Goal: Communication & Community: Answer question/provide support

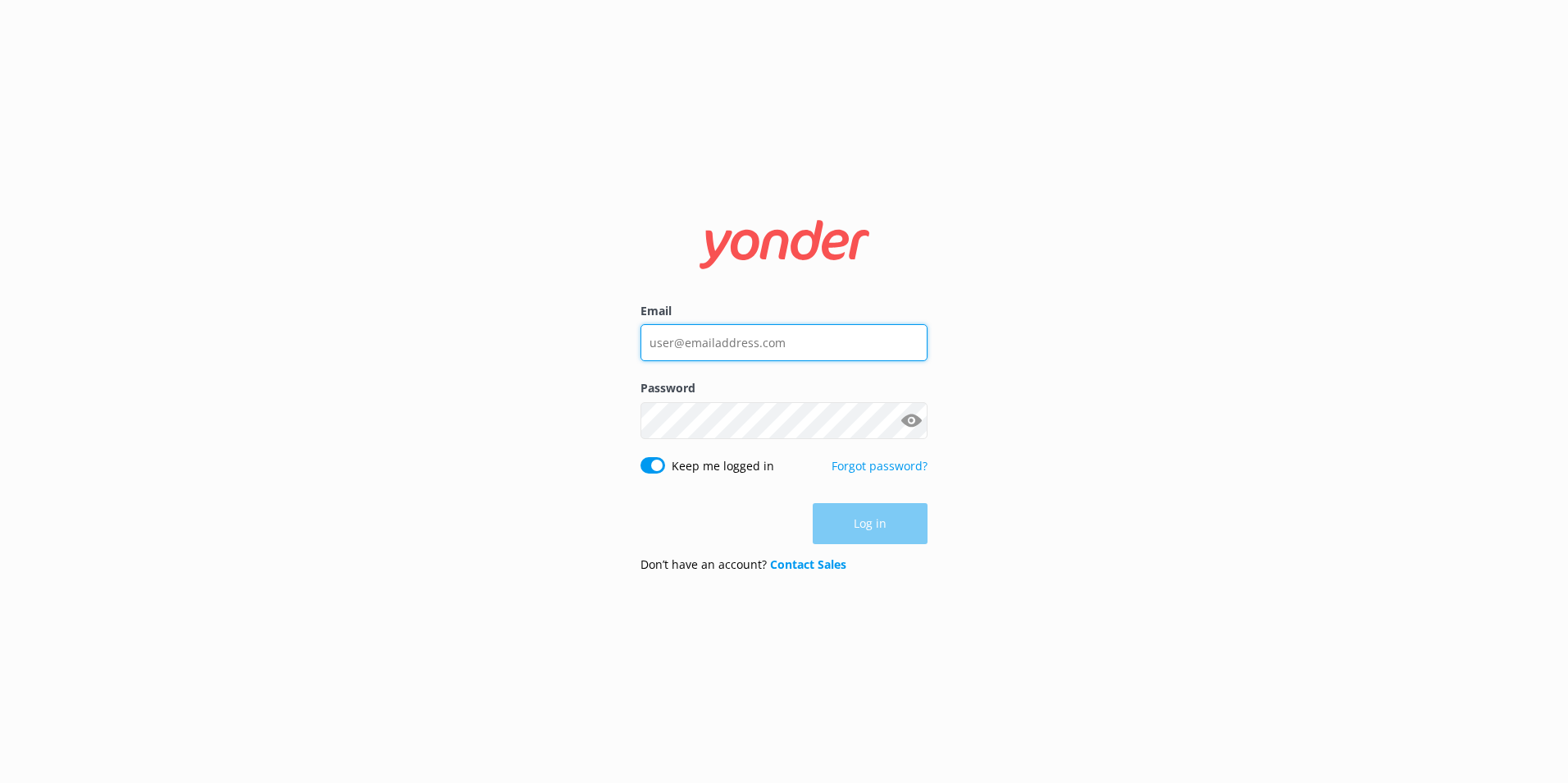
type input "[EMAIL_ADDRESS][DOMAIN_NAME]"
click at [874, 516] on div "Log in" at bounding box center [784, 523] width 288 height 41
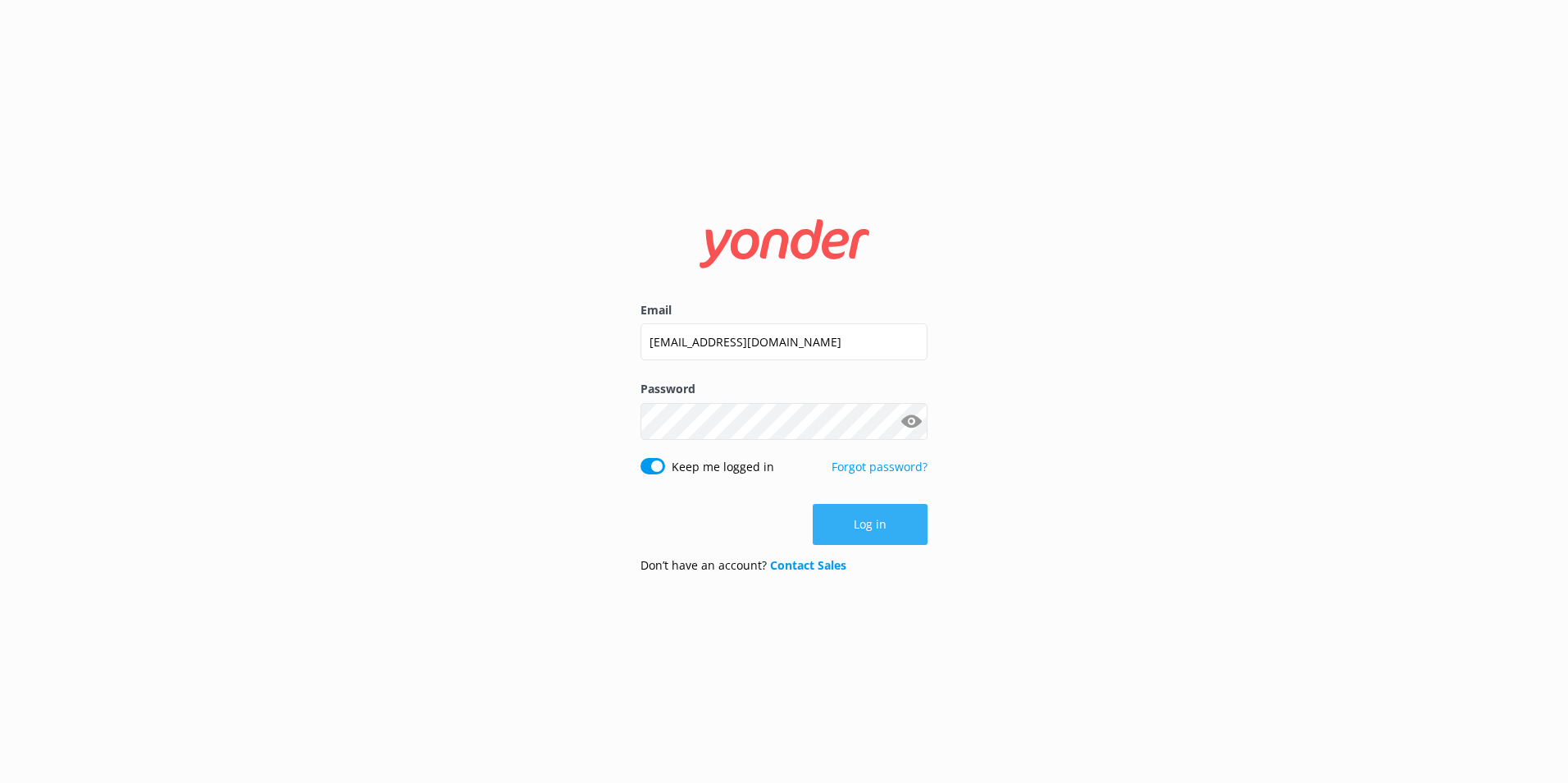
click at [866, 525] on button "Log in" at bounding box center [870, 524] width 115 height 41
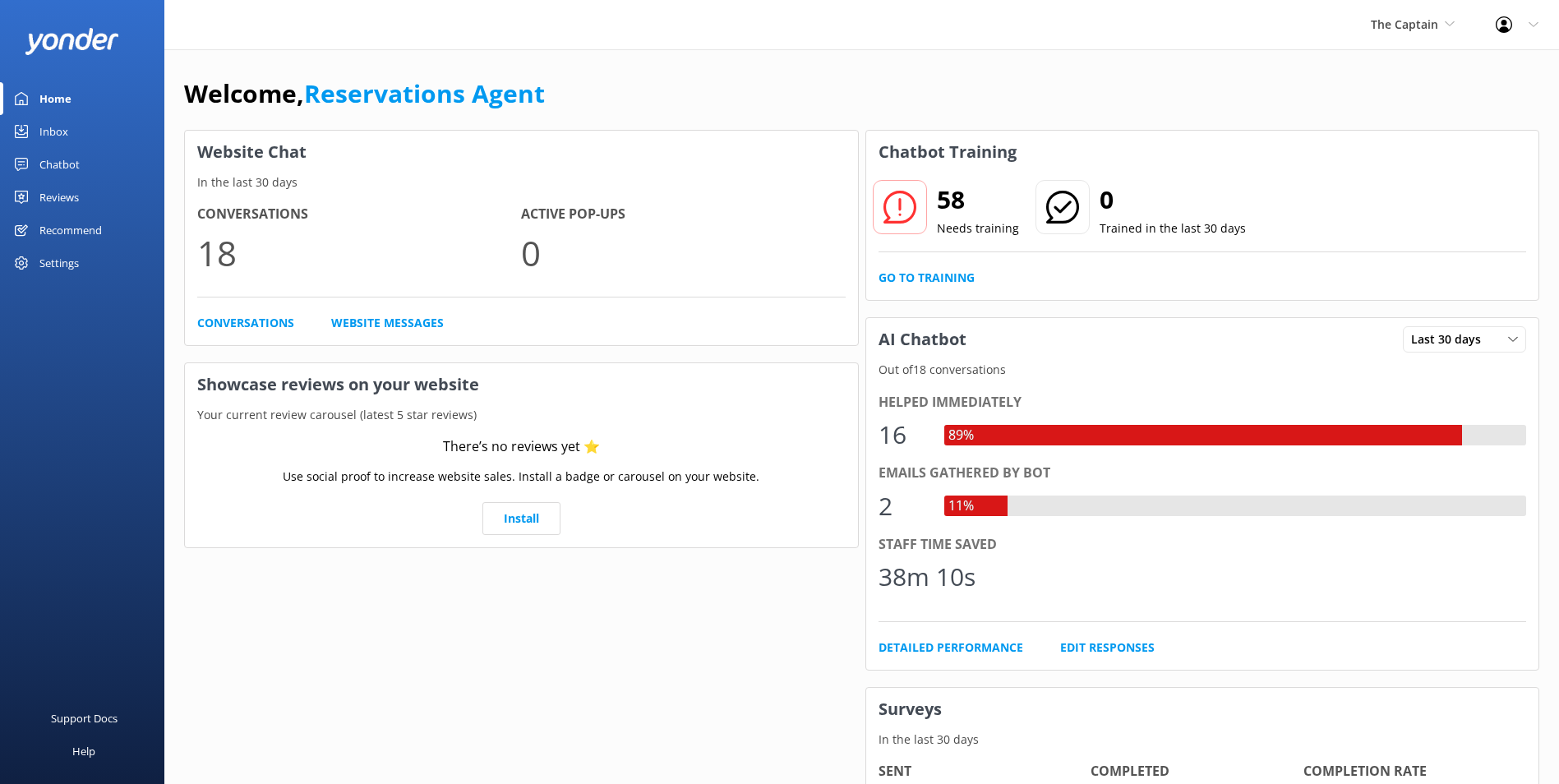
click at [66, 127] on div "Inbox" at bounding box center [53, 132] width 29 height 33
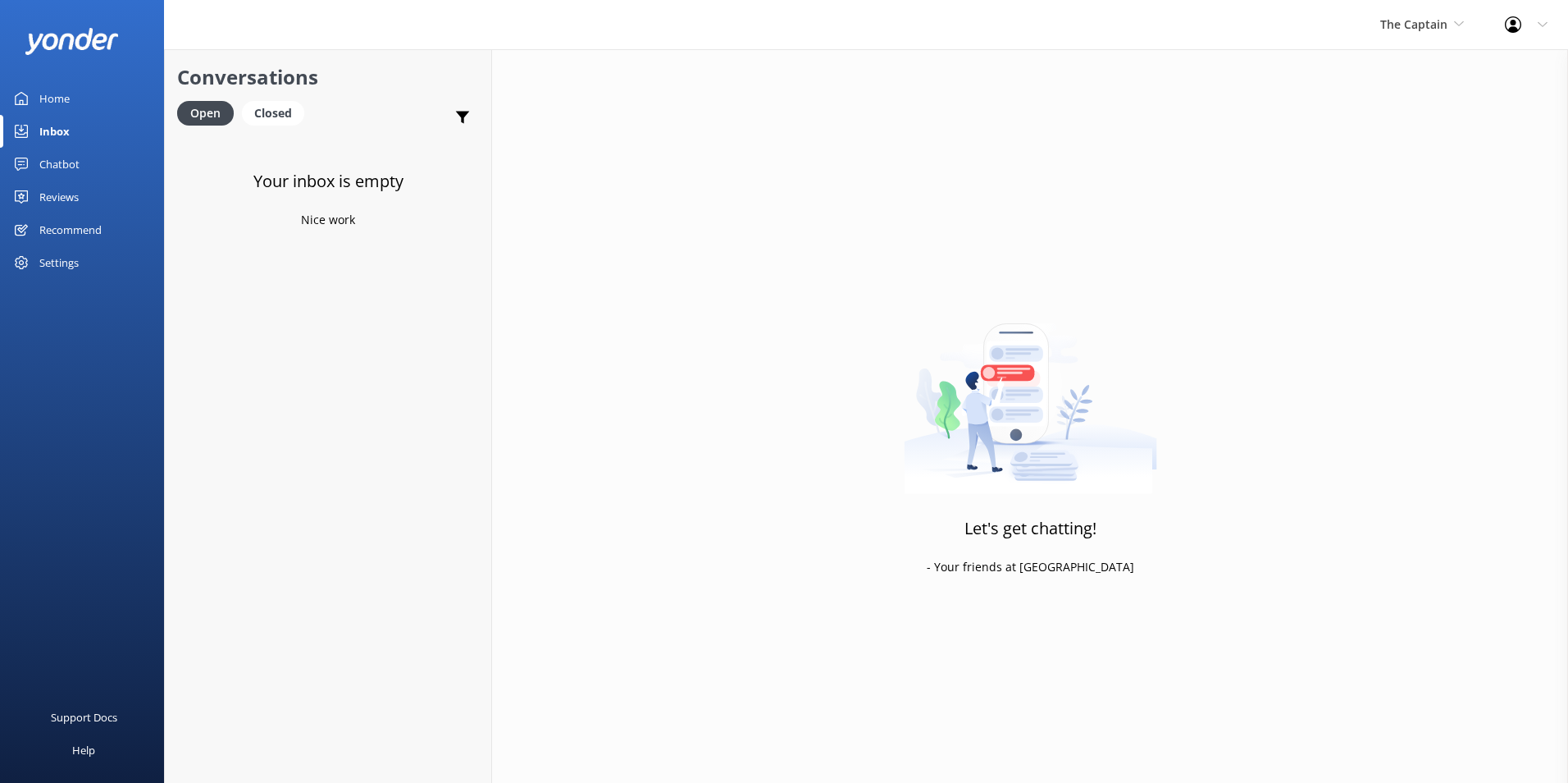
click at [1436, 14] on div "The Captain De Palm Island Aruba's Activities Expert The Captain" at bounding box center [1422, 25] width 125 height 50
click at [1436, 65] on link "De [GEOGRAPHIC_DATA]" at bounding box center [1441, 69] width 164 height 40
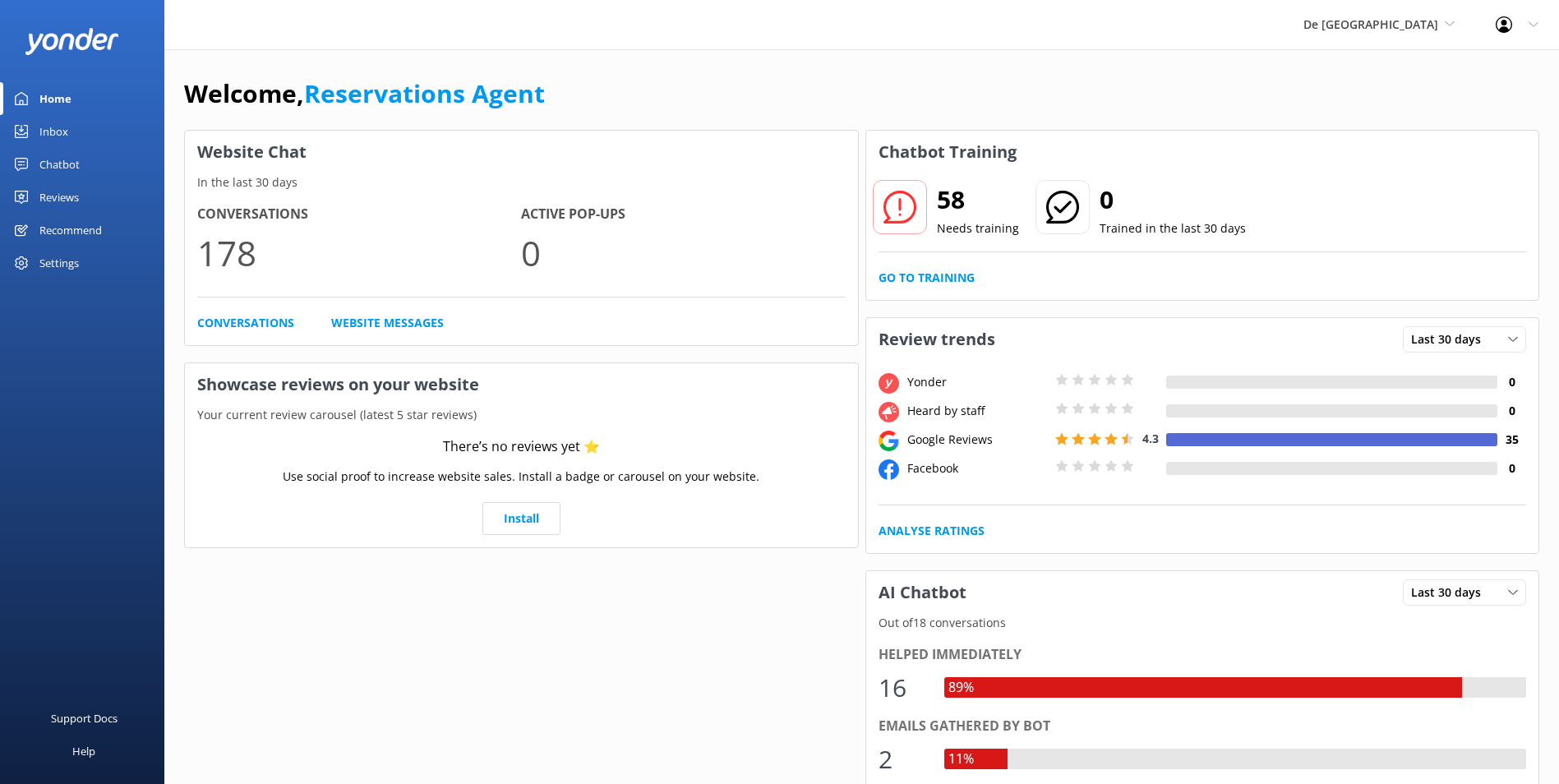
click at [61, 127] on div "Inbox" at bounding box center [53, 132] width 29 height 33
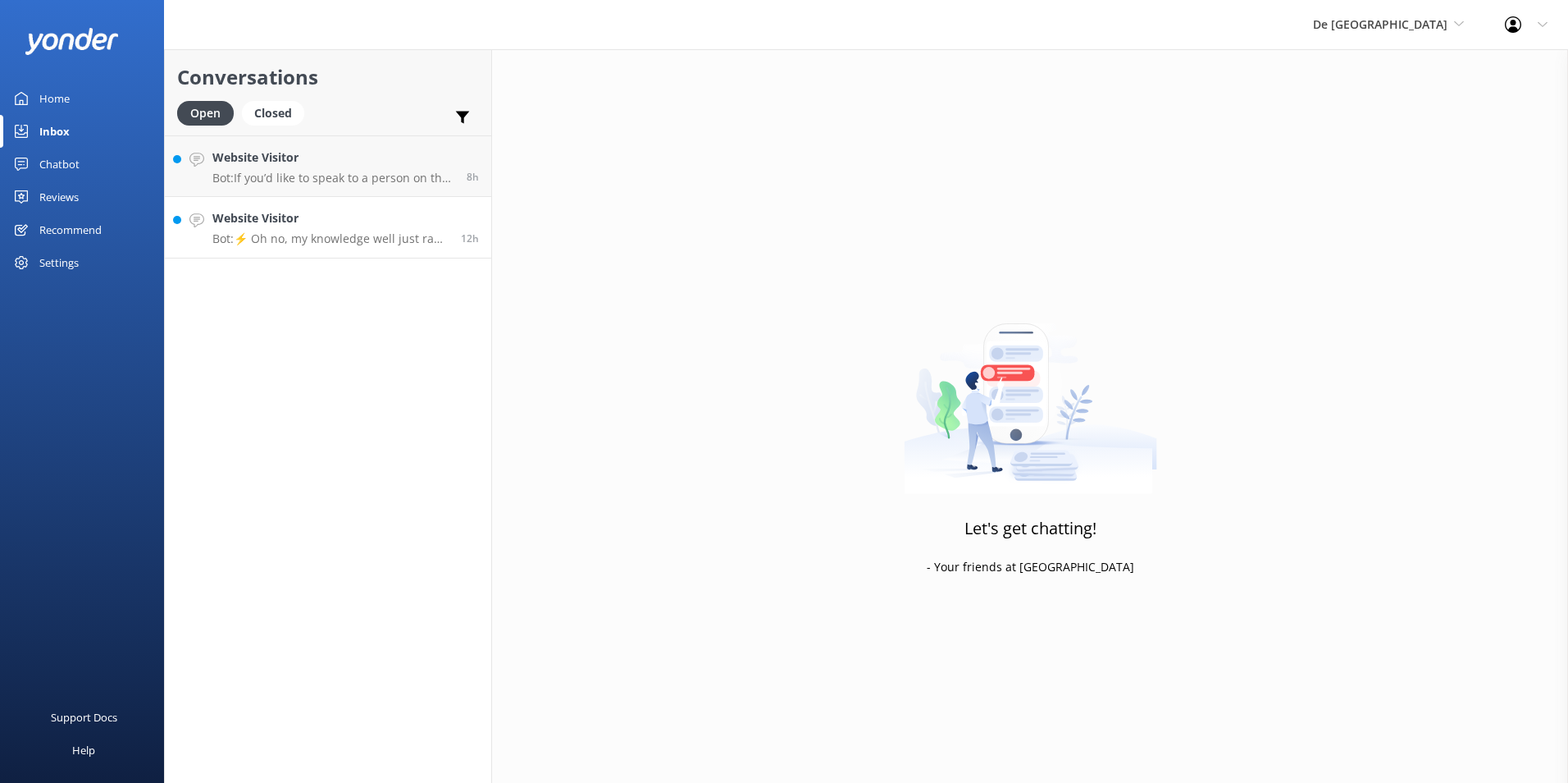
click at [280, 231] on div "Website Visitor Bot: ⚡ Oh no, my knowledge well just ran dry! Could you reshuff…" at bounding box center [330, 227] width 236 height 36
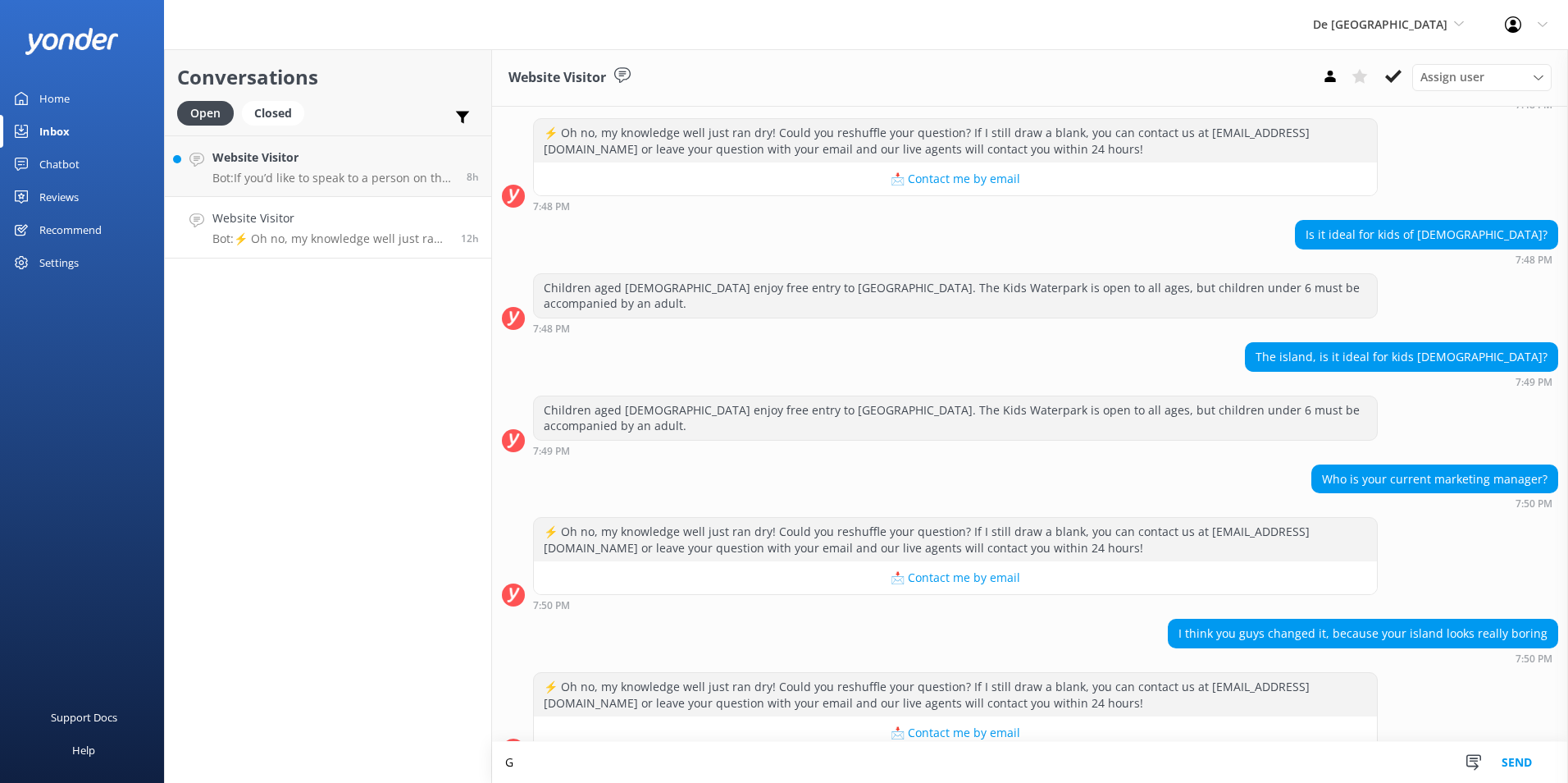
scroll to position [346, 0]
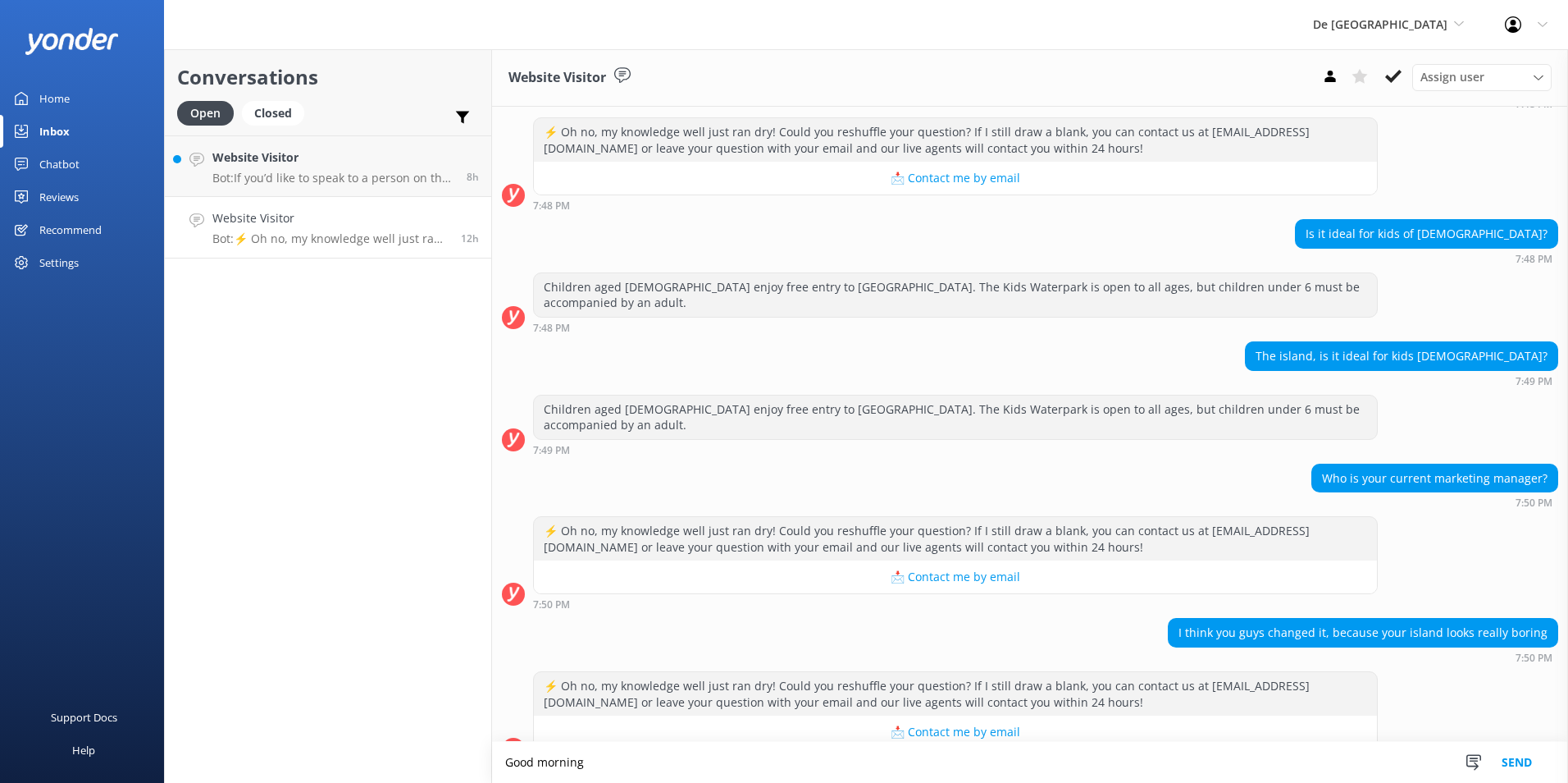
type textarea "Good morning"
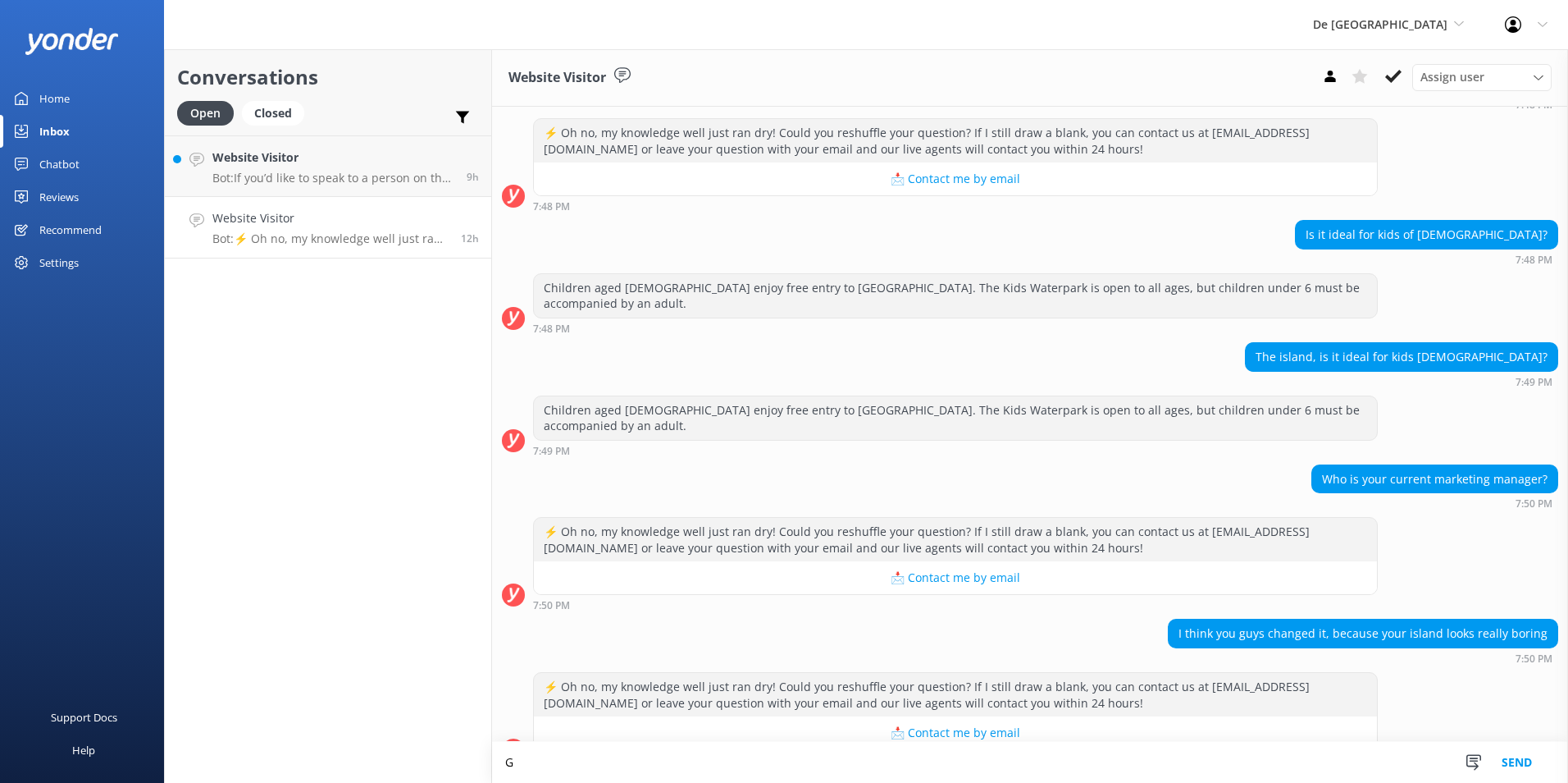
scroll to position [346, 0]
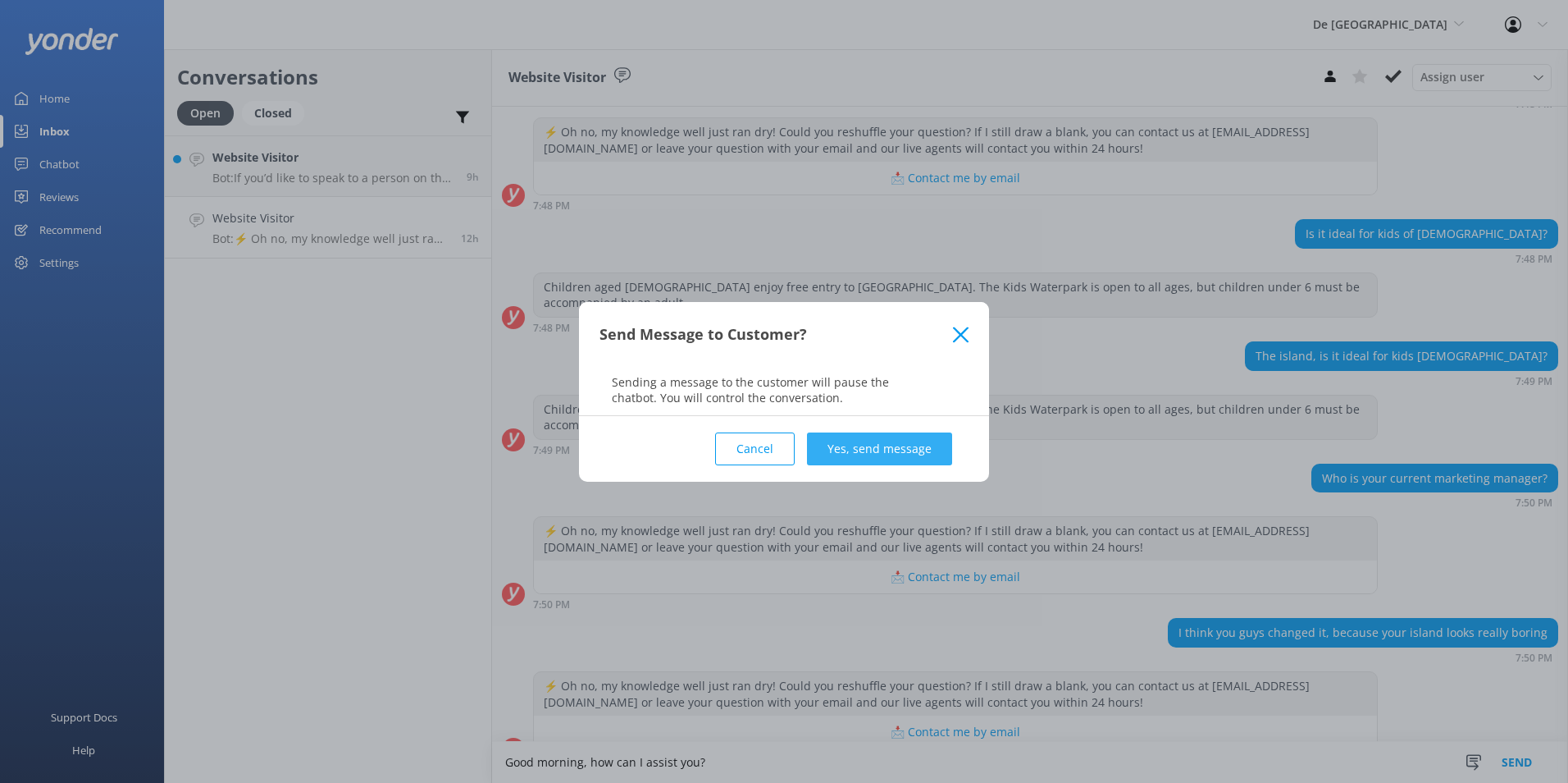
type textarea "Good morning, how can I assist you?"
click at [894, 450] on button "Yes, send message" at bounding box center [880, 449] width 145 height 33
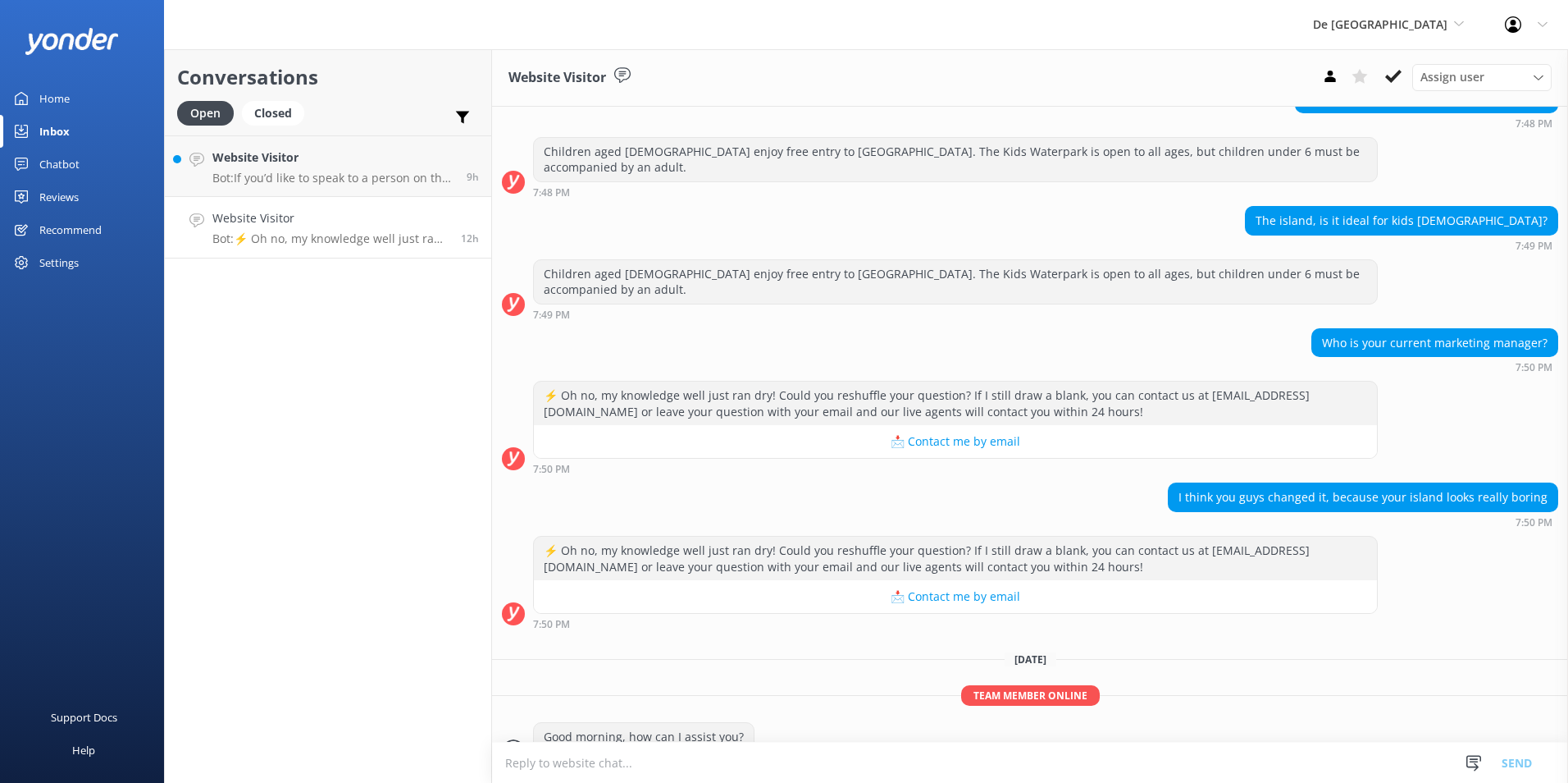
scroll to position [482, 0]
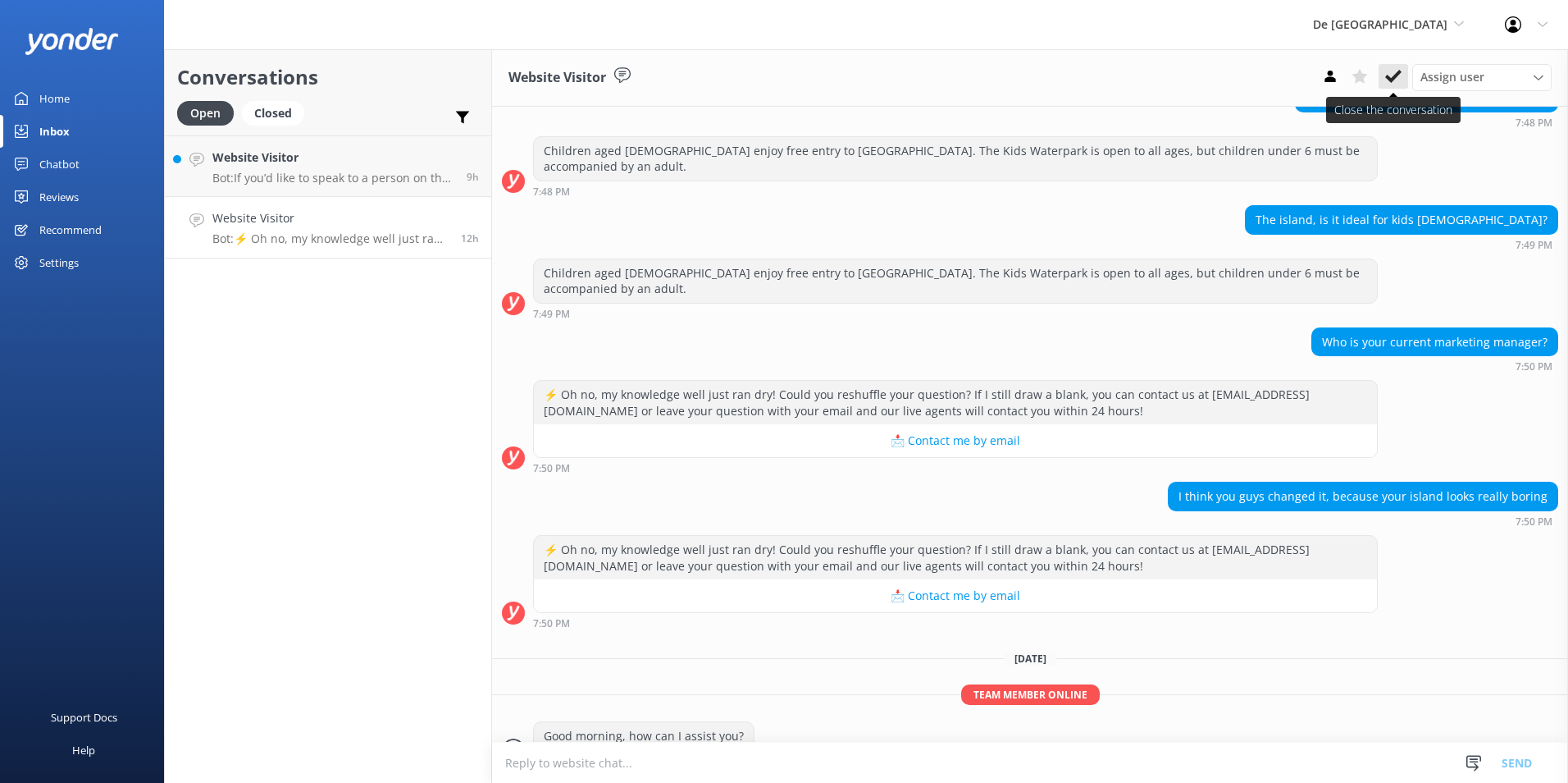
click at [1386, 73] on icon at bounding box center [1393, 76] width 17 height 17
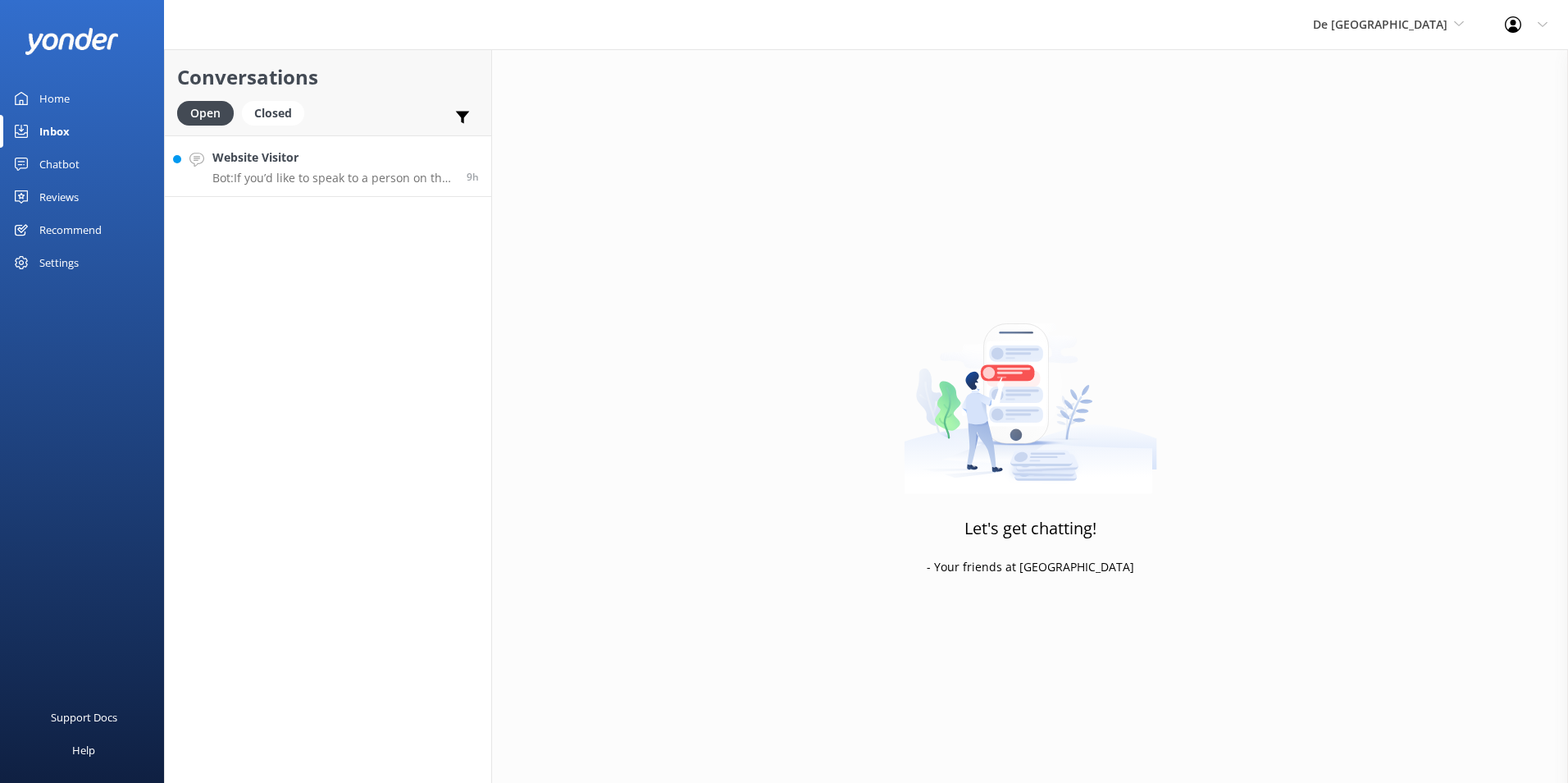
click at [348, 171] on p "Bot: If you’d like to speak to a person on the De Palm Island team, contact us …" at bounding box center [333, 178] width 242 height 15
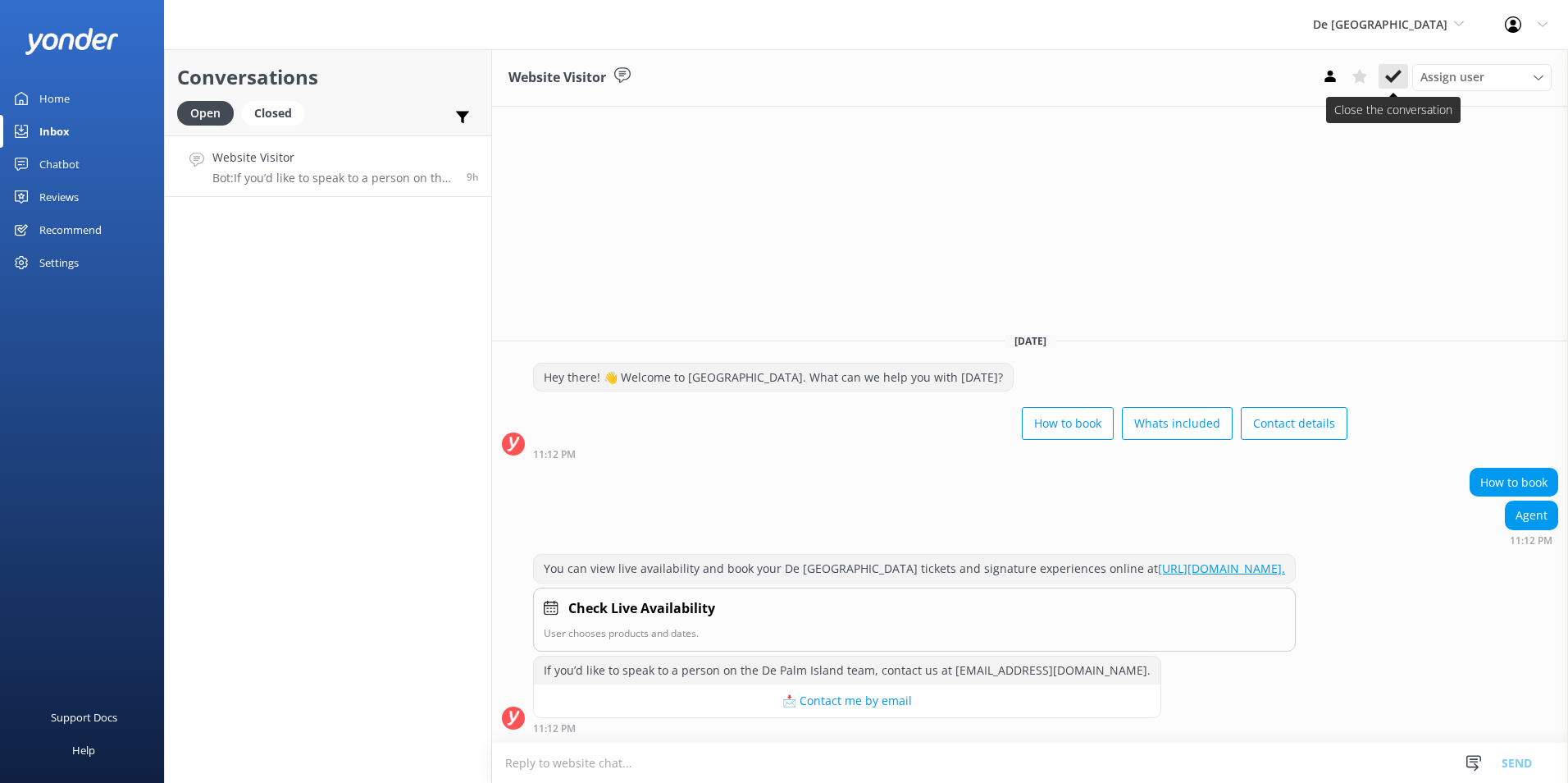
click at [1393, 73] on icon at bounding box center [1393, 76] width 17 height 17
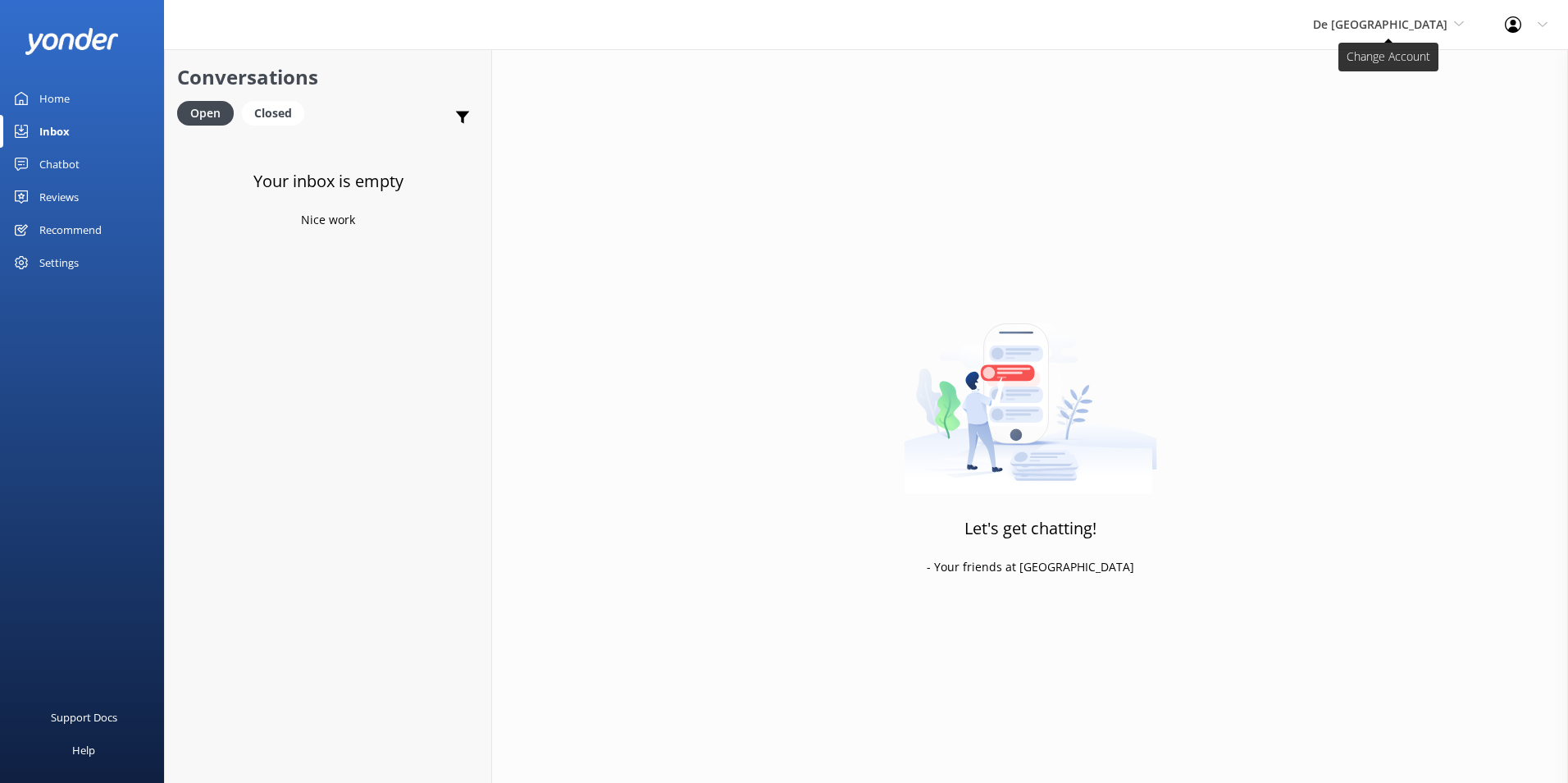
click at [1414, 27] on span "De [GEOGRAPHIC_DATA]" at bounding box center [1381, 24] width 134 height 16
click at [1409, 113] on link "Aruba's Activities Expert" at bounding box center [1374, 108] width 164 height 40
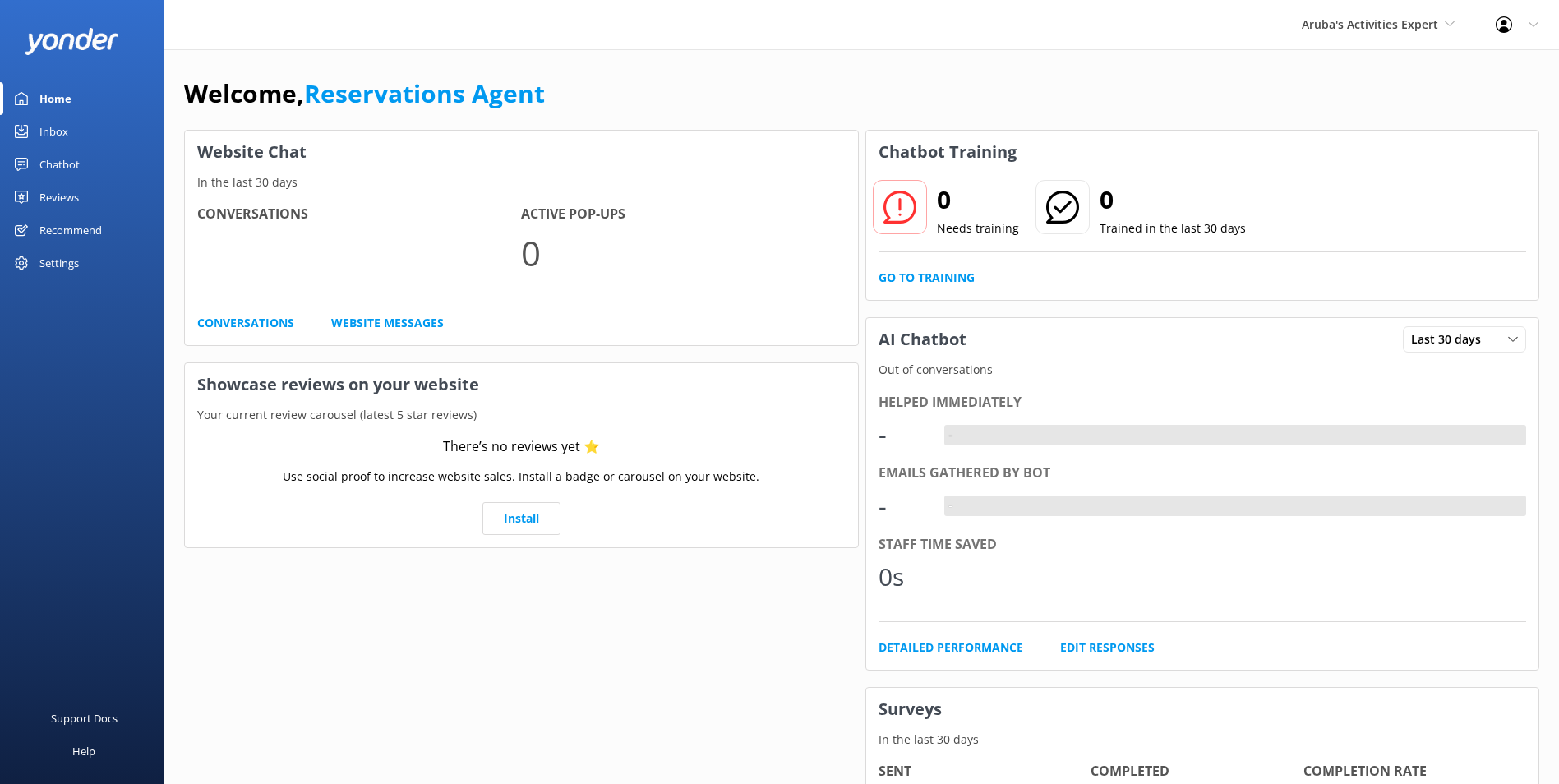
click at [58, 127] on div "Inbox" at bounding box center [53, 132] width 29 height 33
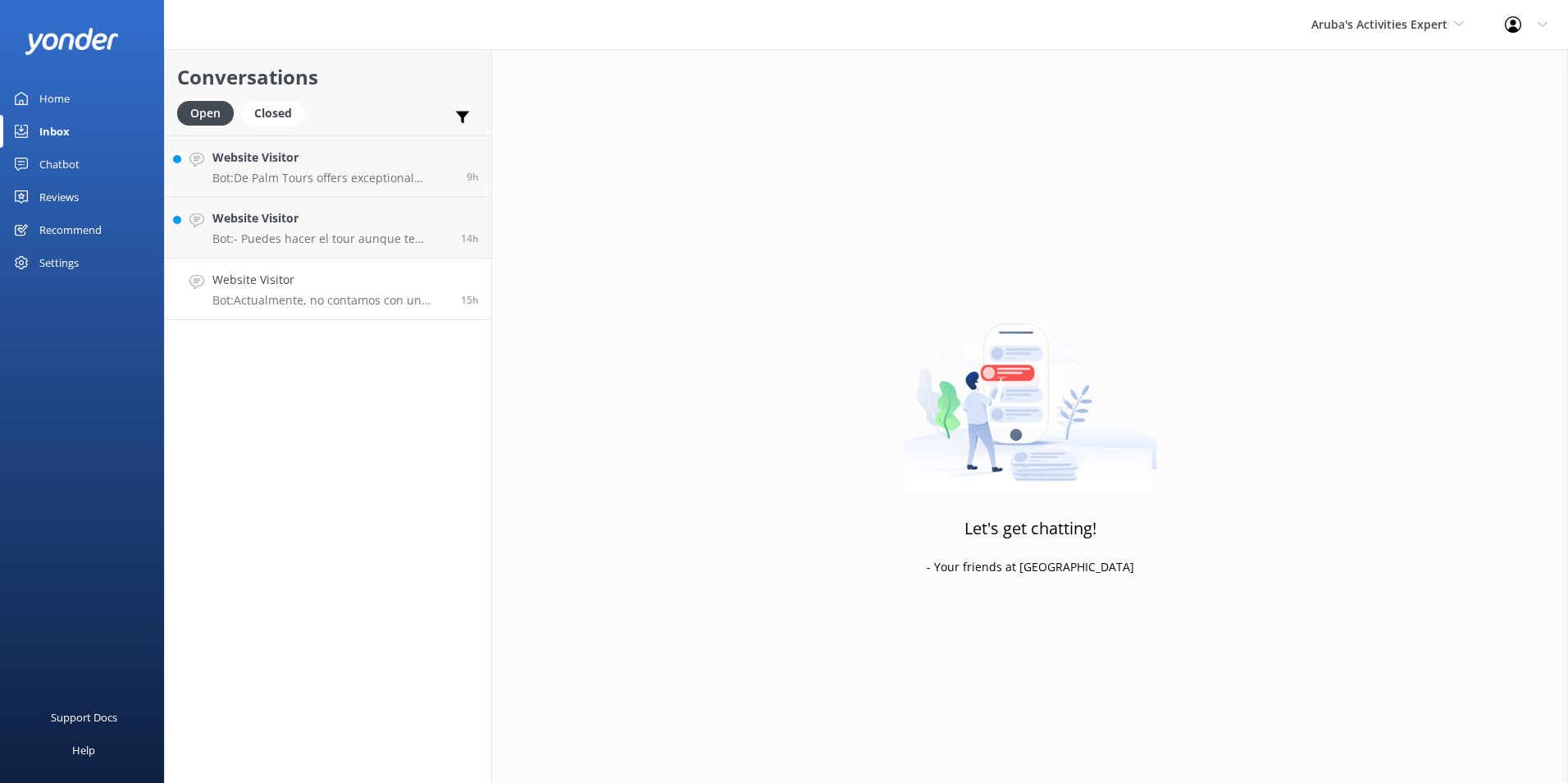
click at [265, 278] on h4 "Website Visitor" at bounding box center [330, 280] width 236 height 18
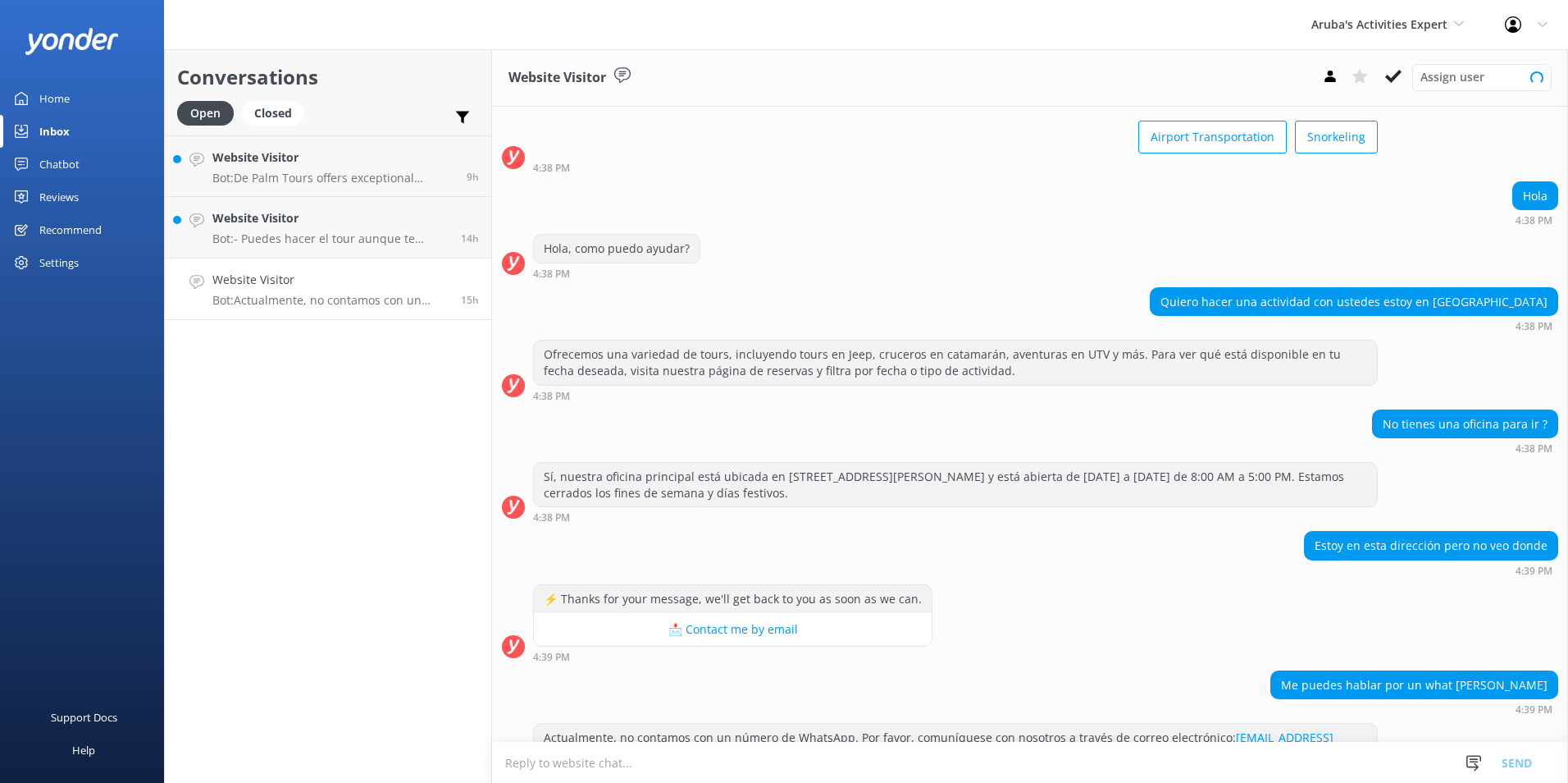
scroll to position [108, 0]
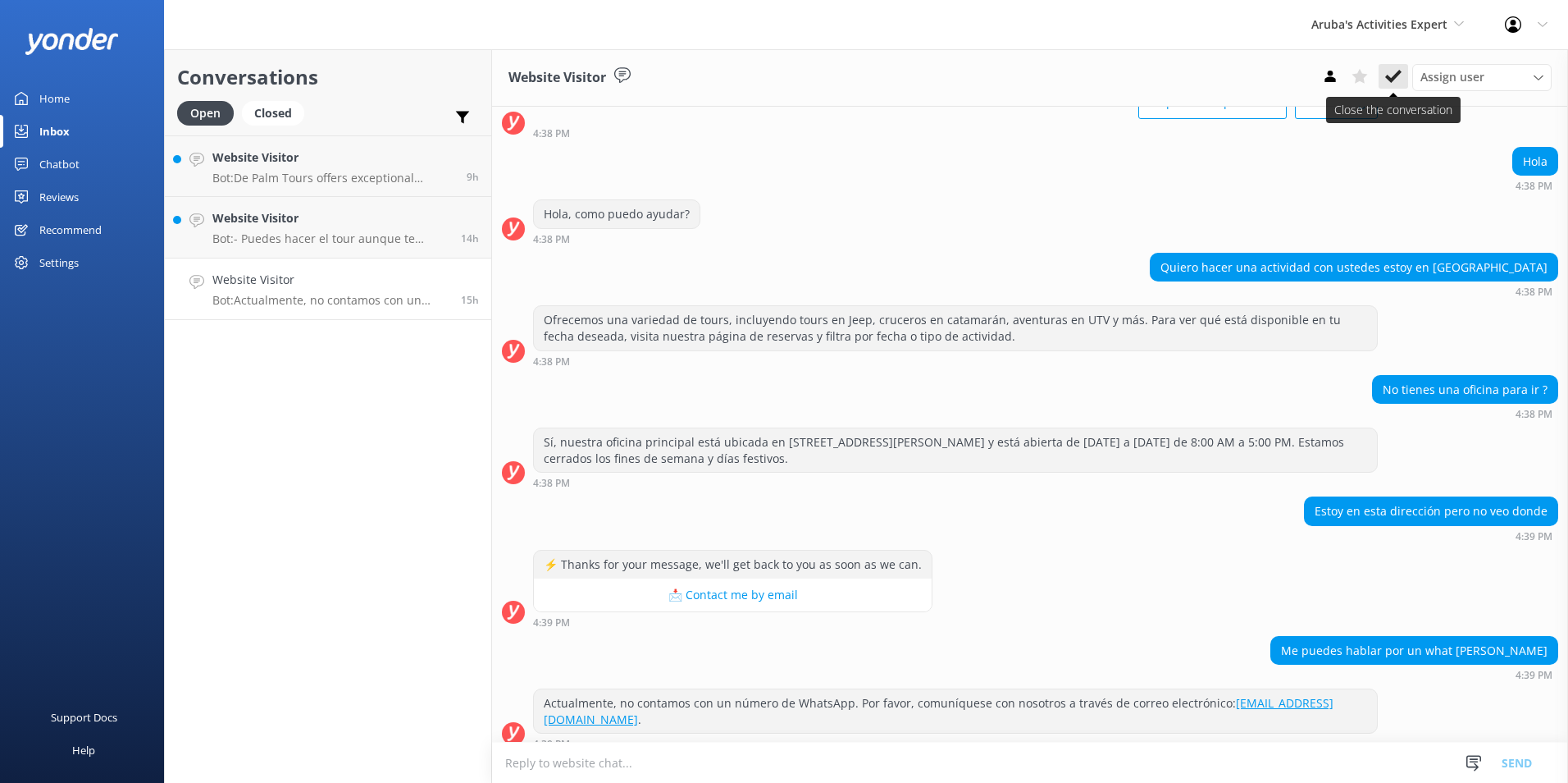
click at [1385, 79] on icon at bounding box center [1393, 76] width 17 height 17
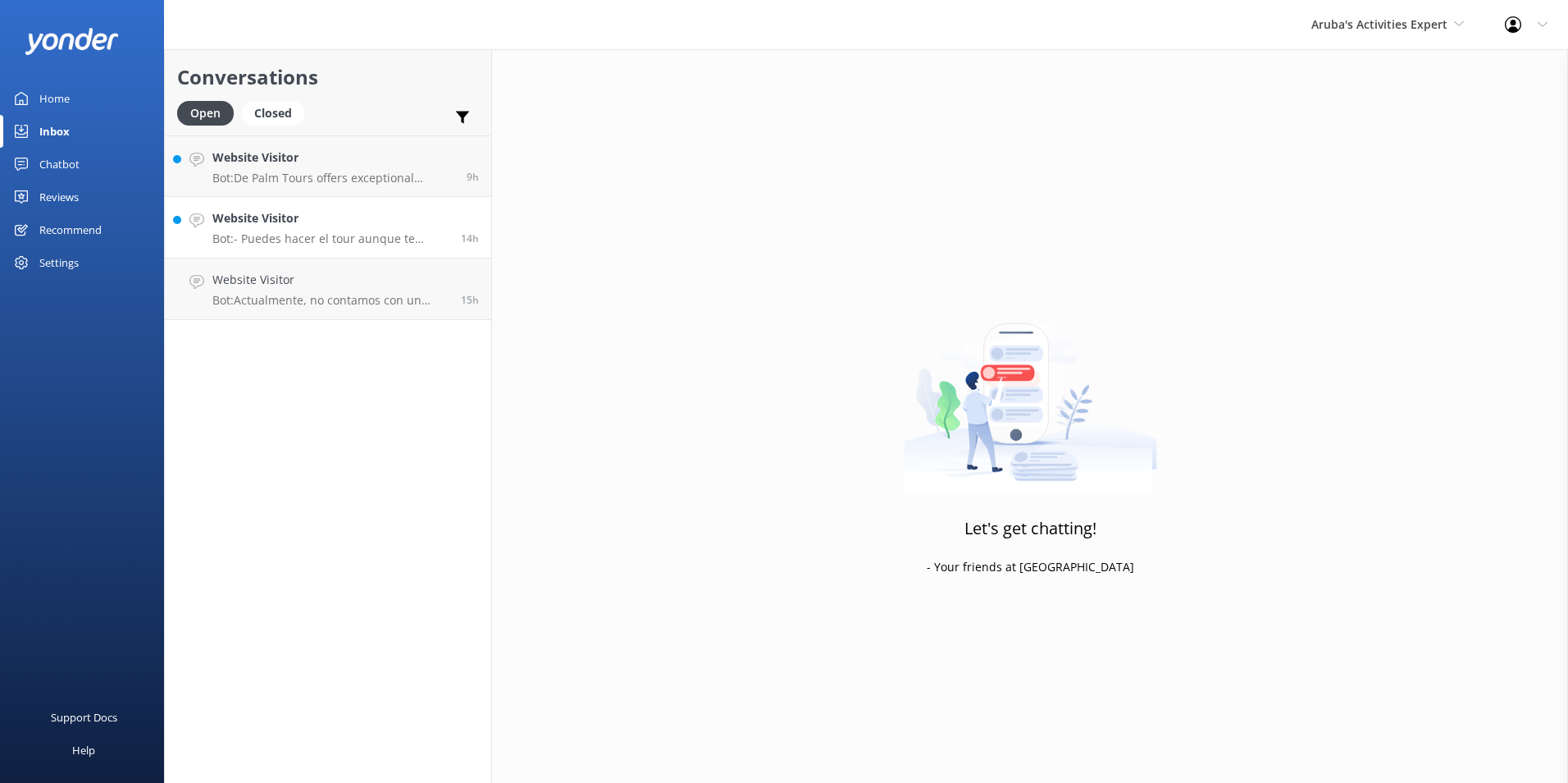
click at [299, 217] on h4 "Website Visitor" at bounding box center [330, 219] width 236 height 18
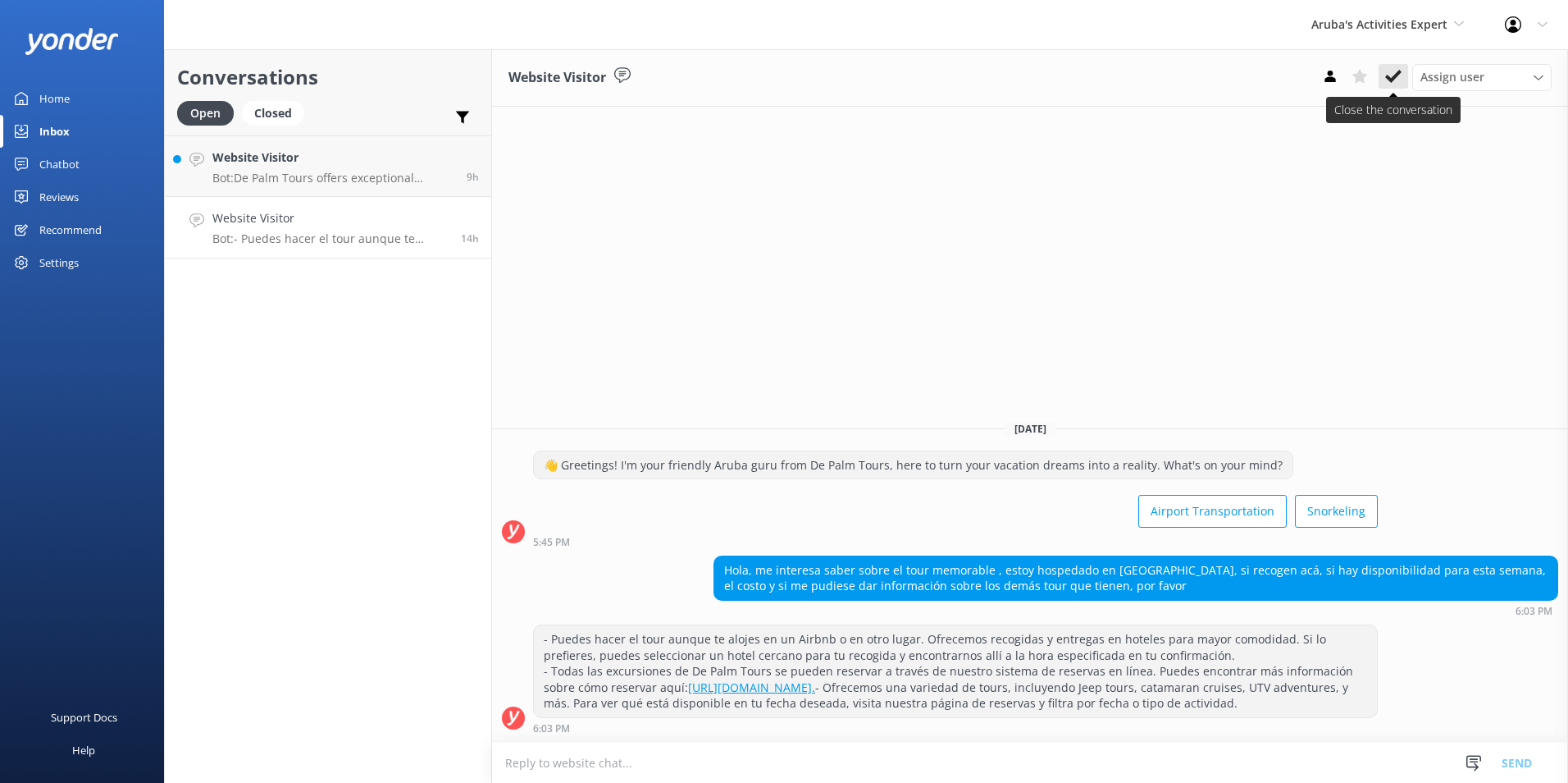
click at [1397, 64] on button at bounding box center [1393, 76] width 29 height 25
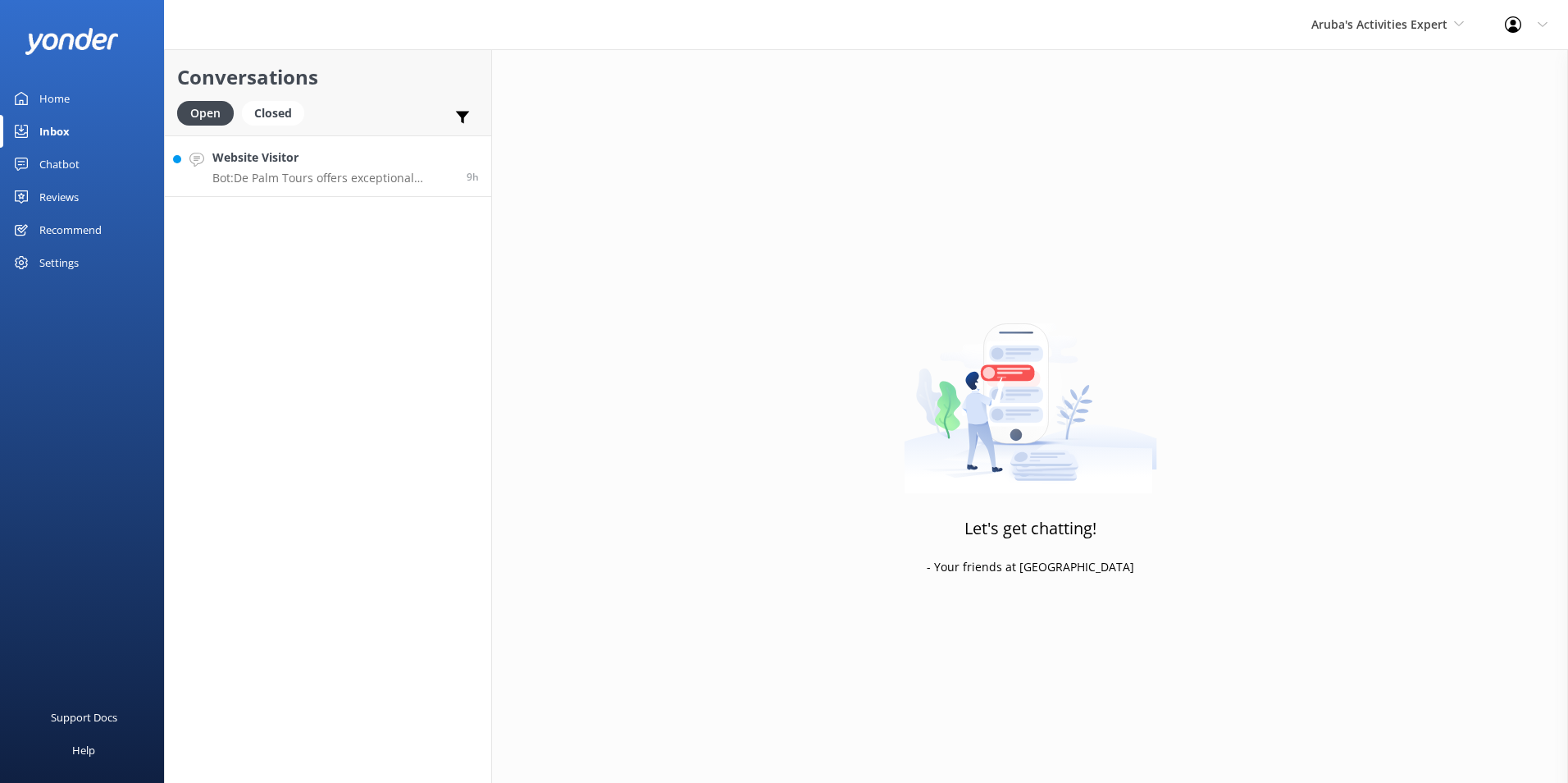
click at [316, 181] on p "Bot: De Palm Tours offers exceptional Airport Transfer Services in Aruba, allow…" at bounding box center [333, 178] width 242 height 15
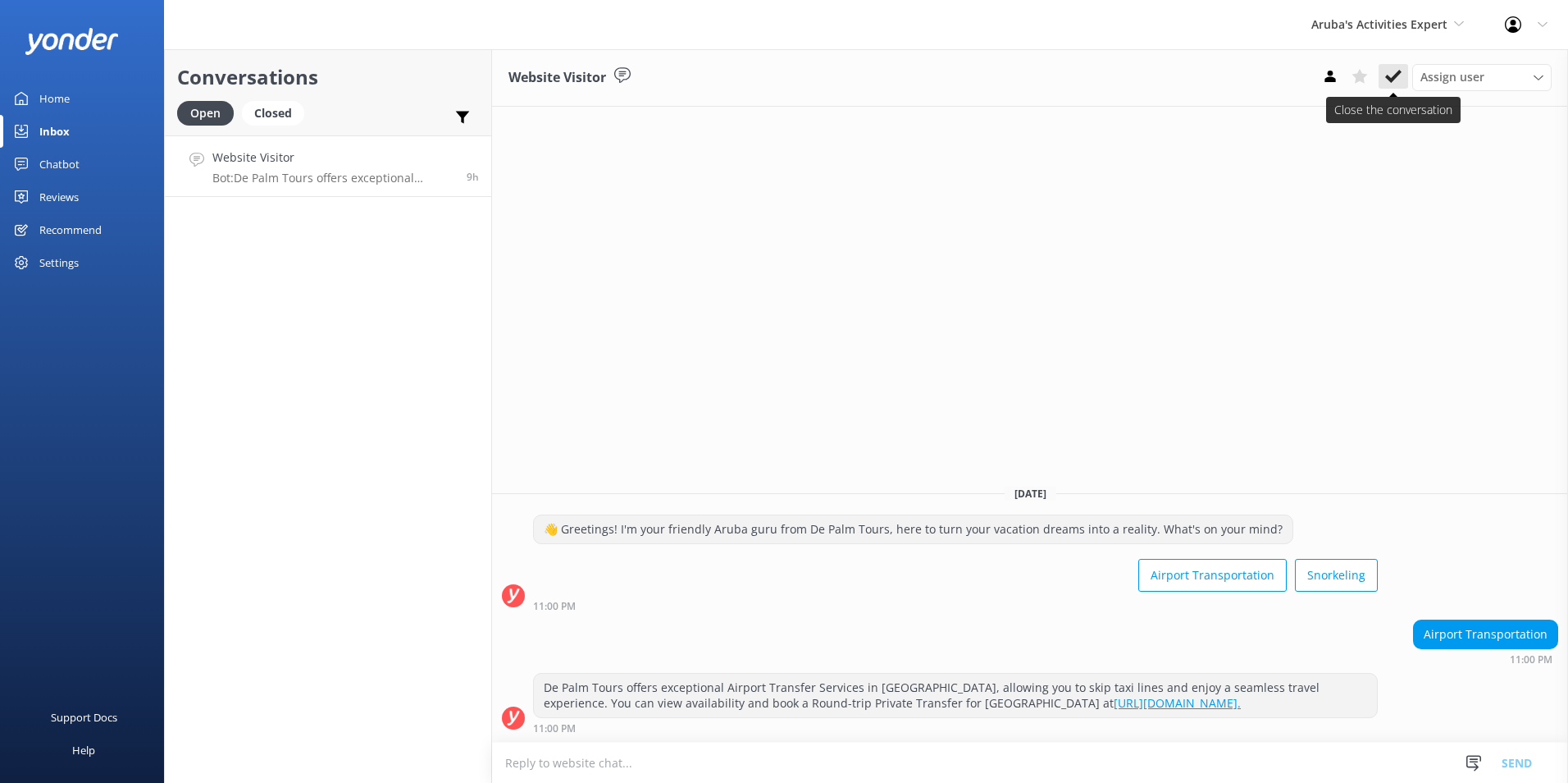
click at [1388, 75] on use at bounding box center [1393, 76] width 17 height 13
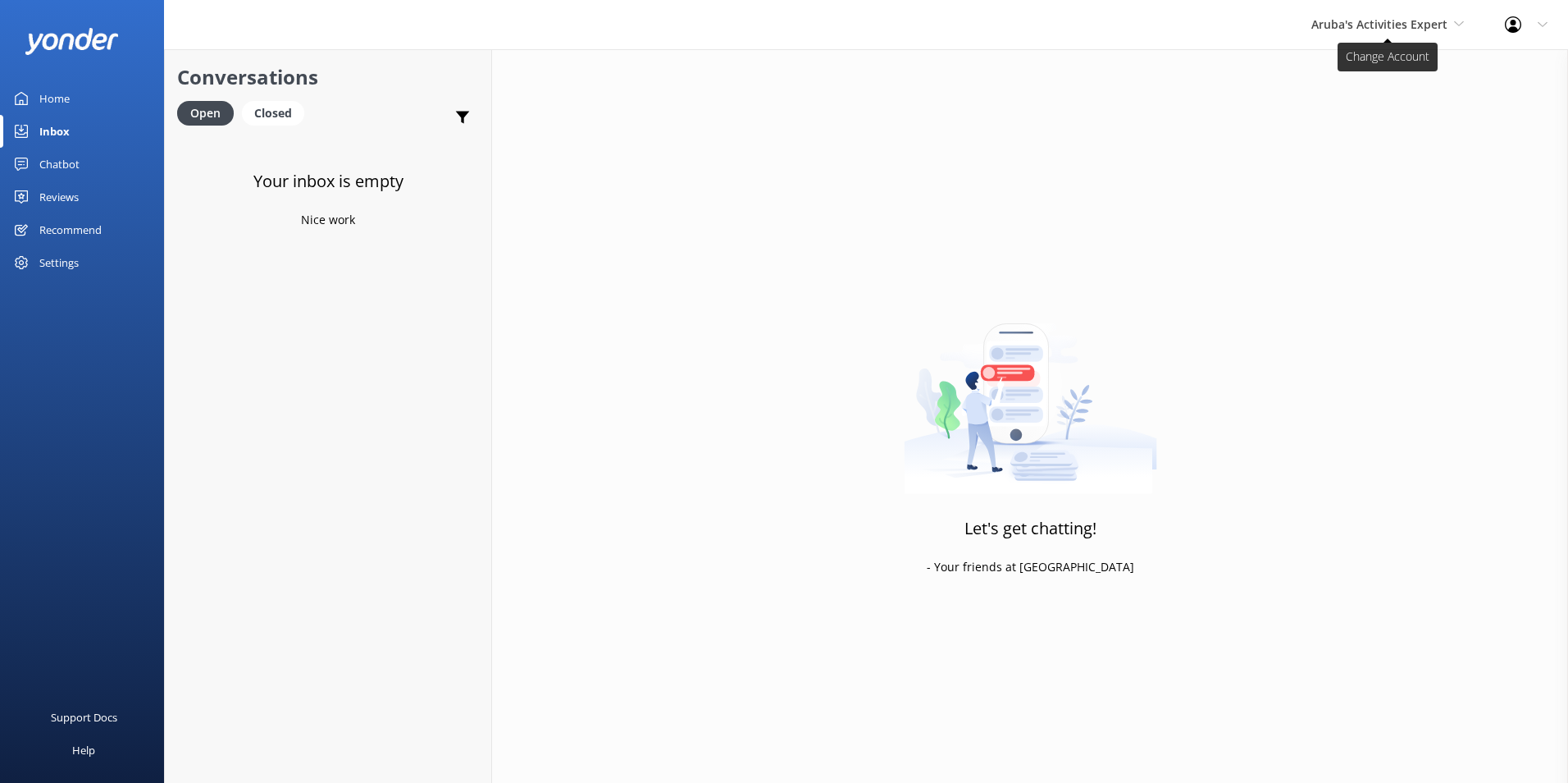
click at [1337, 18] on span "Aruba's Activities Expert" at bounding box center [1380, 24] width 136 height 16
click at [1321, 76] on link "De [GEOGRAPHIC_DATA]" at bounding box center [1372, 69] width 164 height 40
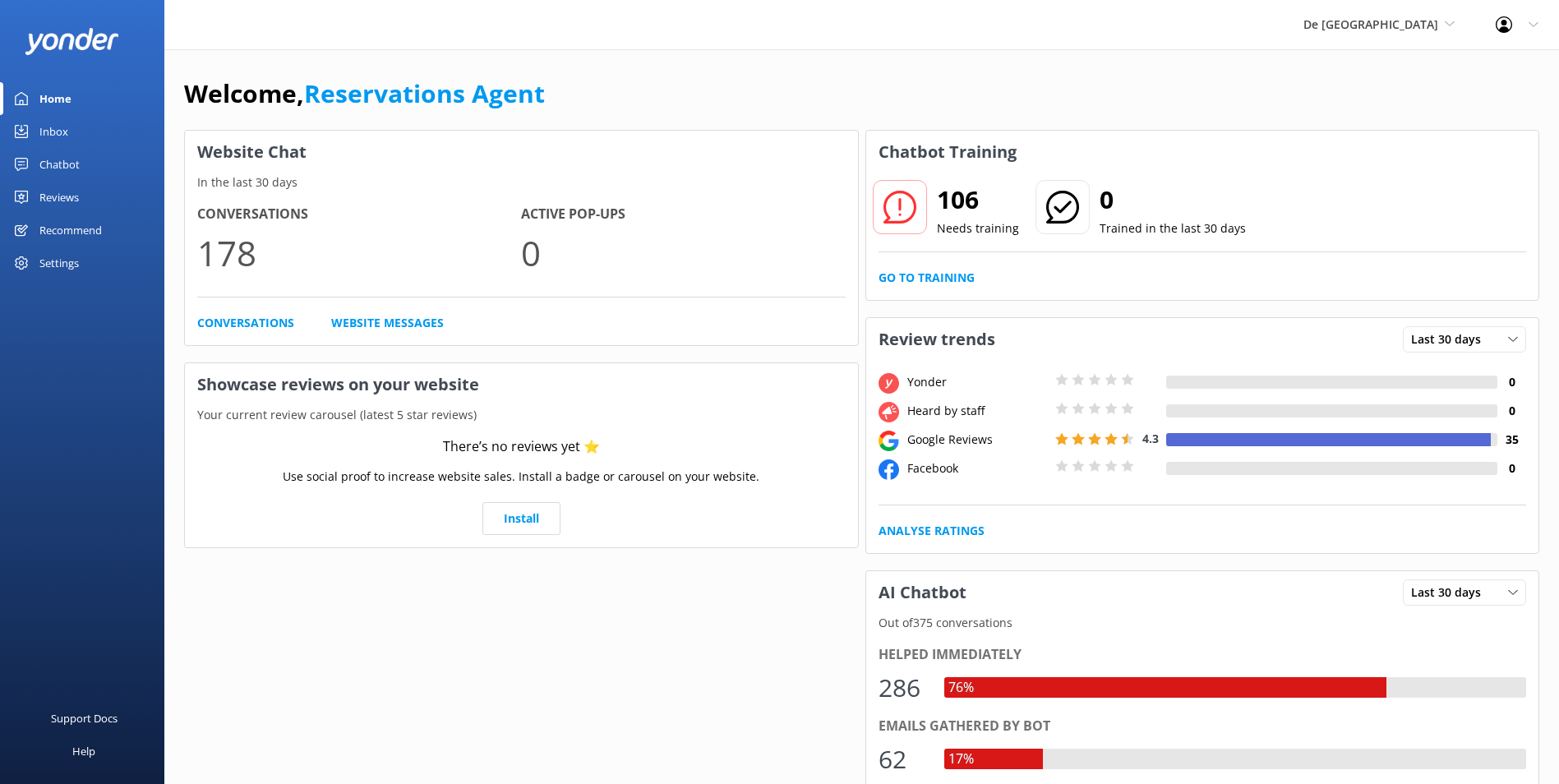
click at [65, 132] on div "Inbox" at bounding box center [53, 132] width 29 height 33
